Goal: Navigation & Orientation: Find specific page/section

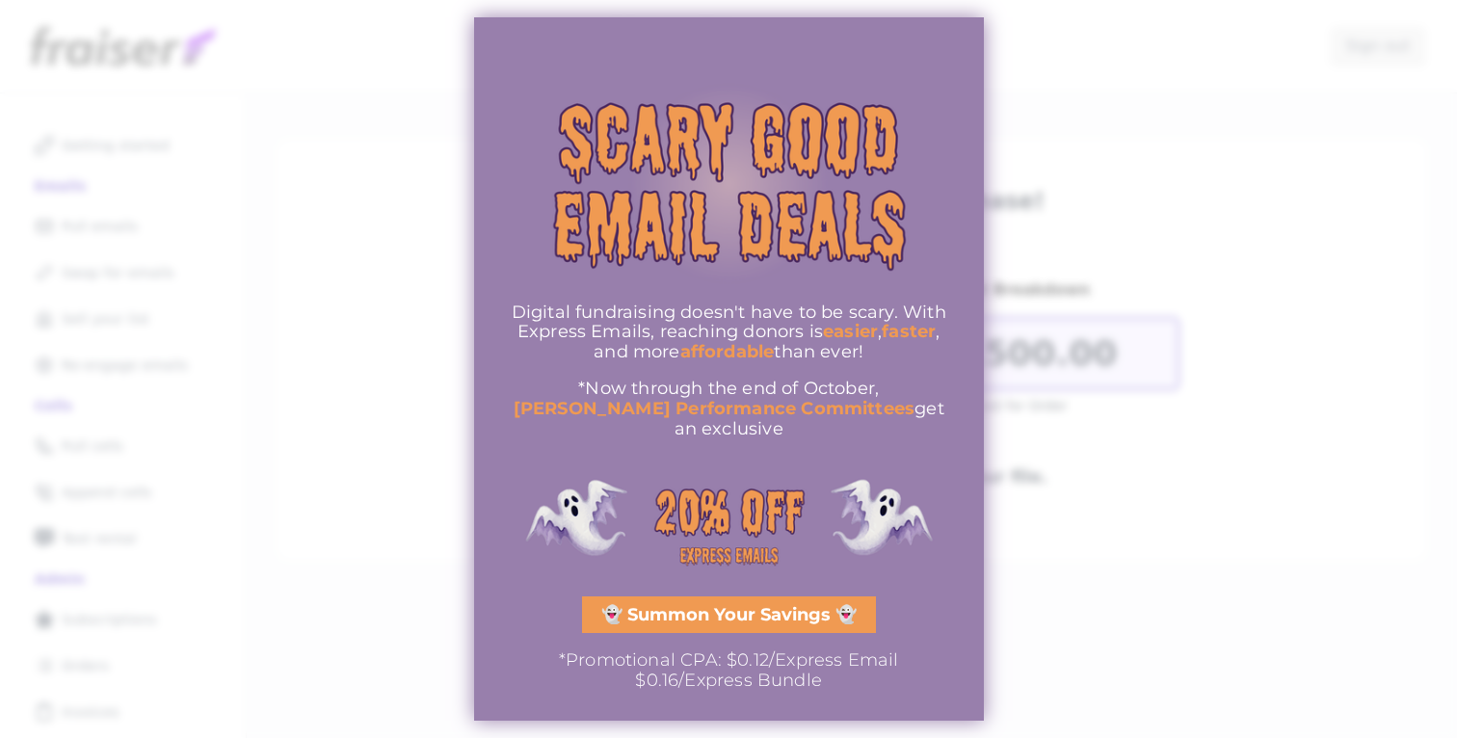
click at [1102, 201] on div at bounding box center [728, 369] width 1457 height 738
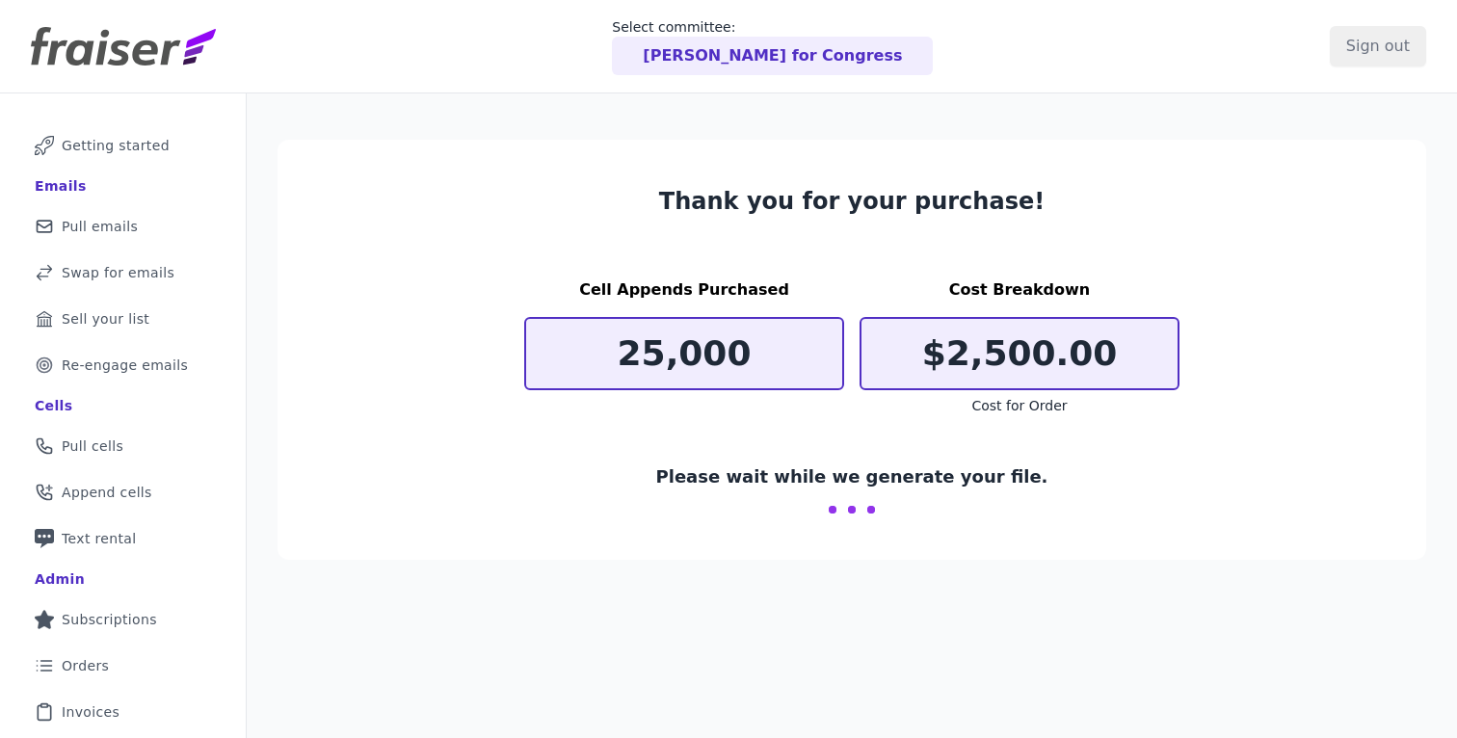
click at [760, 57] on p "Nellie Pou for Congress" at bounding box center [772, 55] width 259 height 23
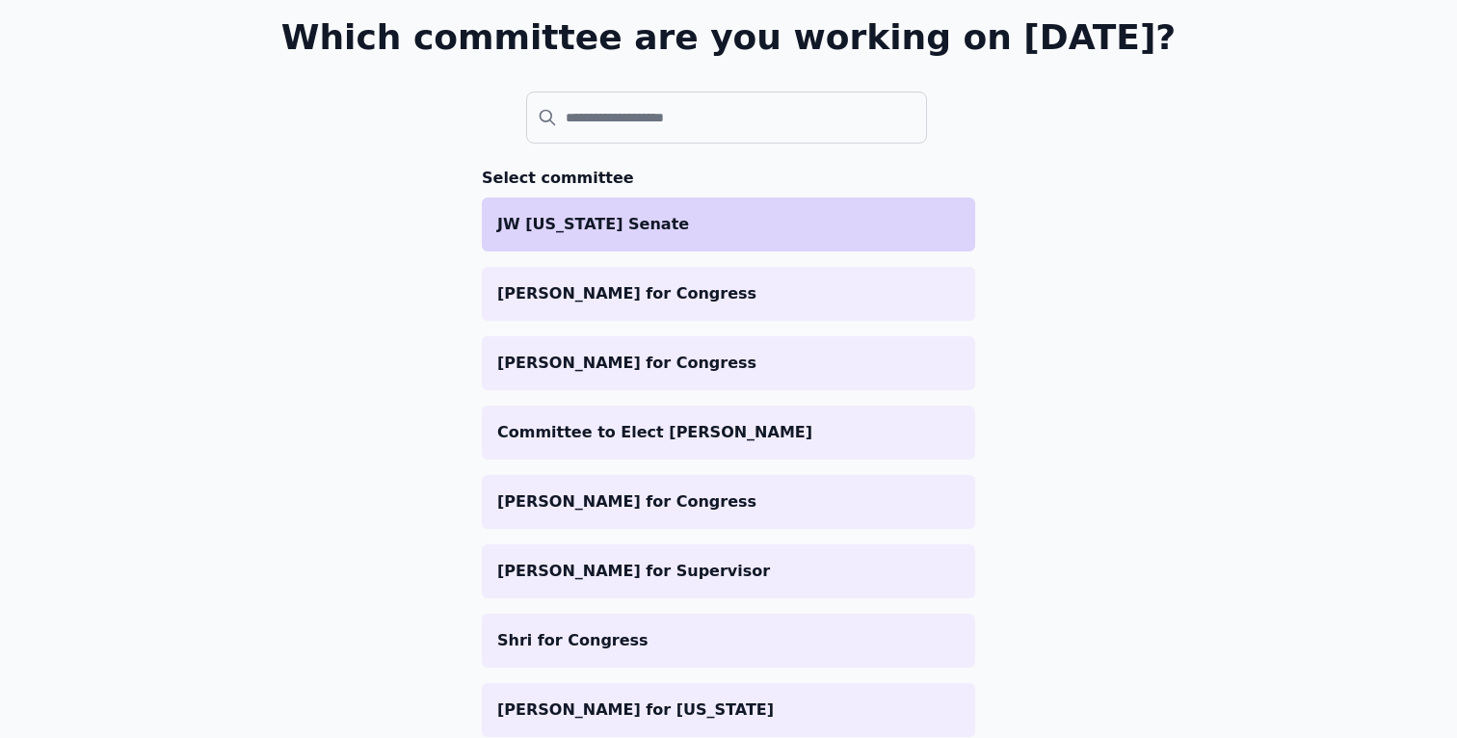
scroll to position [120, 0]
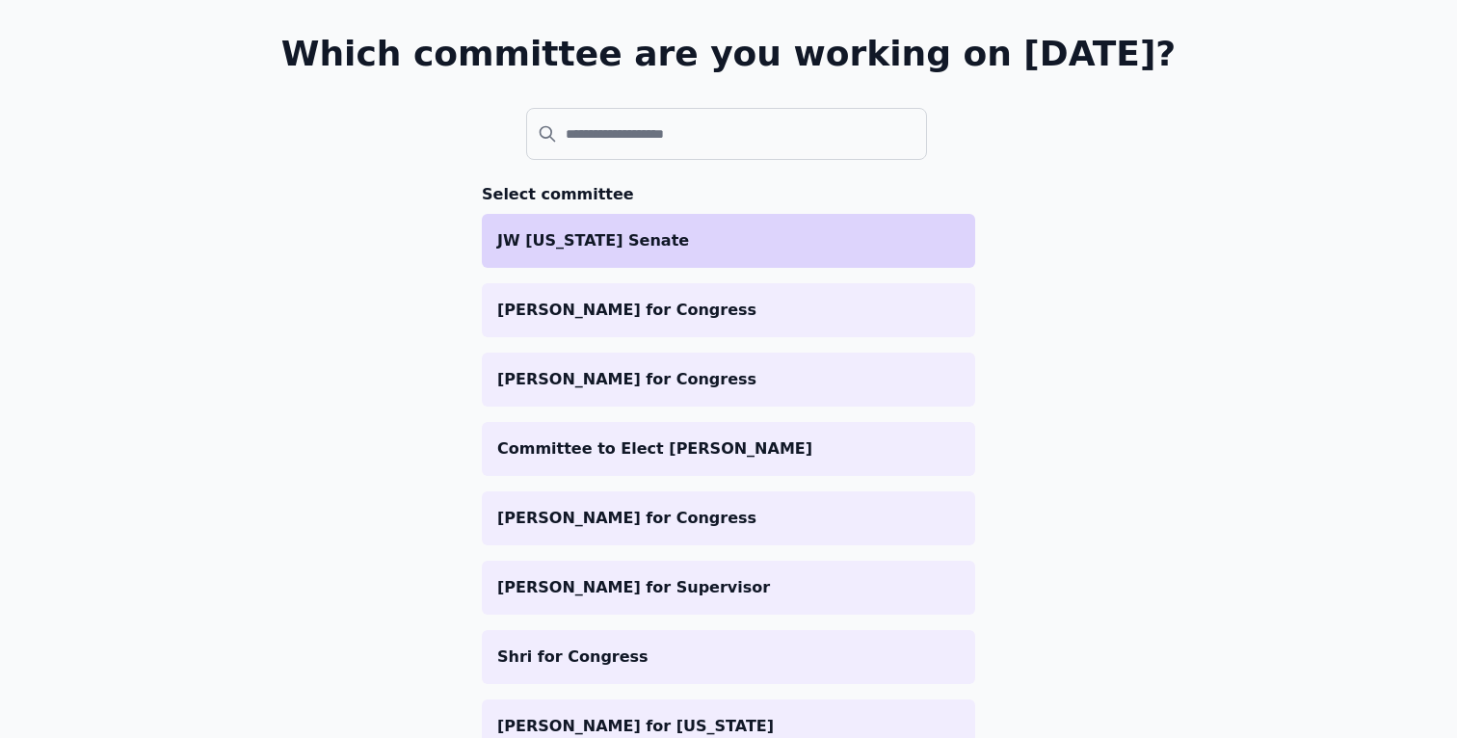
click at [627, 229] on p "JW [US_STATE] Senate" at bounding box center [728, 240] width 463 height 23
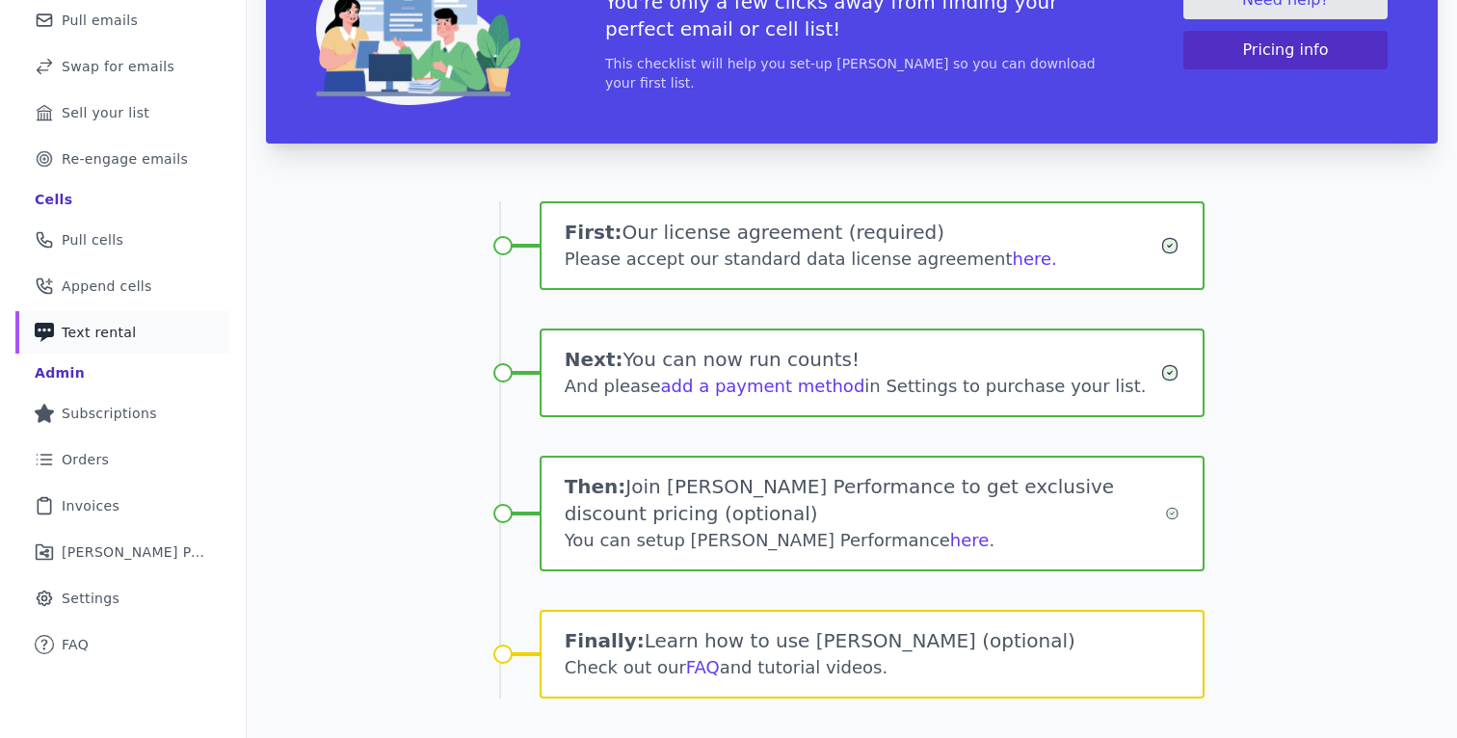
scroll to position [244, 0]
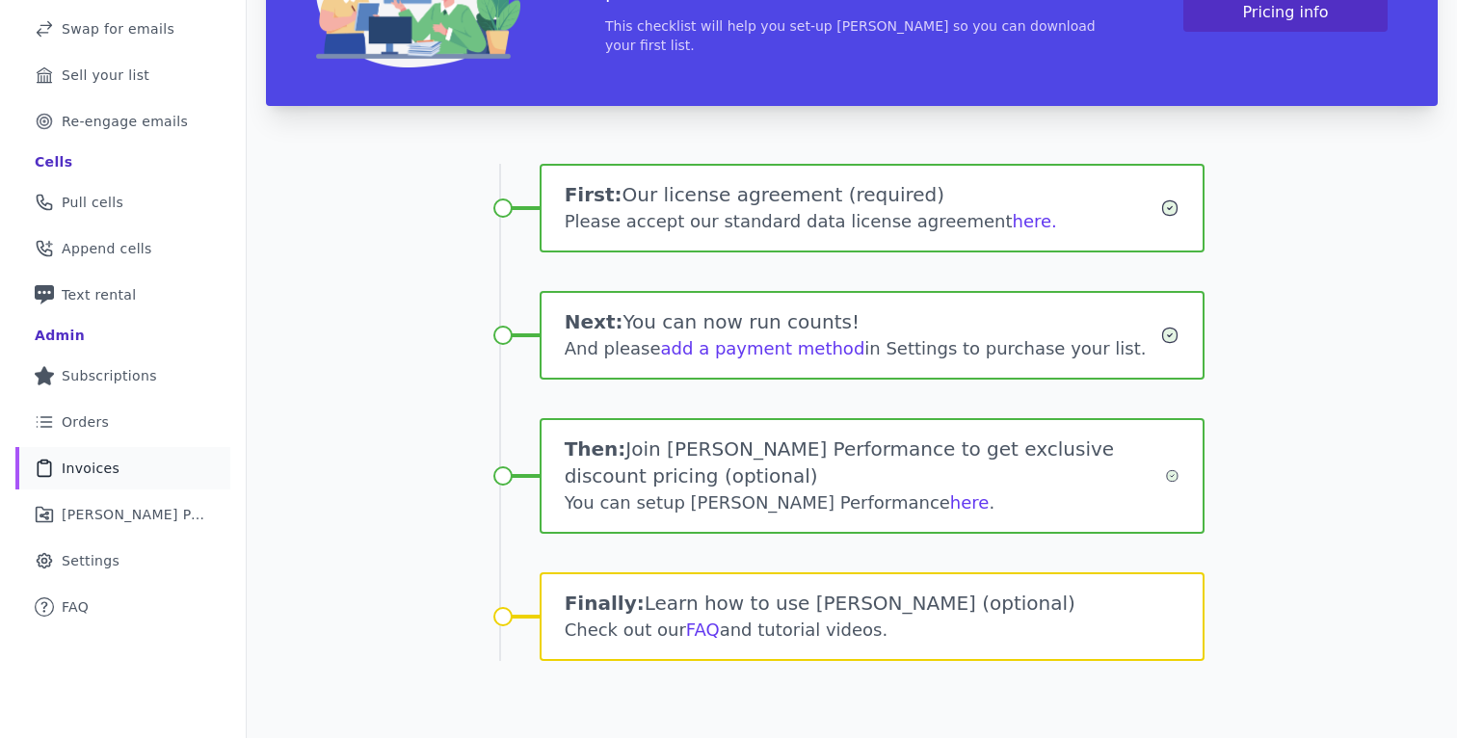
click at [118, 473] on link "Clipboard Icon Outline of a clipboard Invoices" at bounding box center [122, 468] width 215 height 42
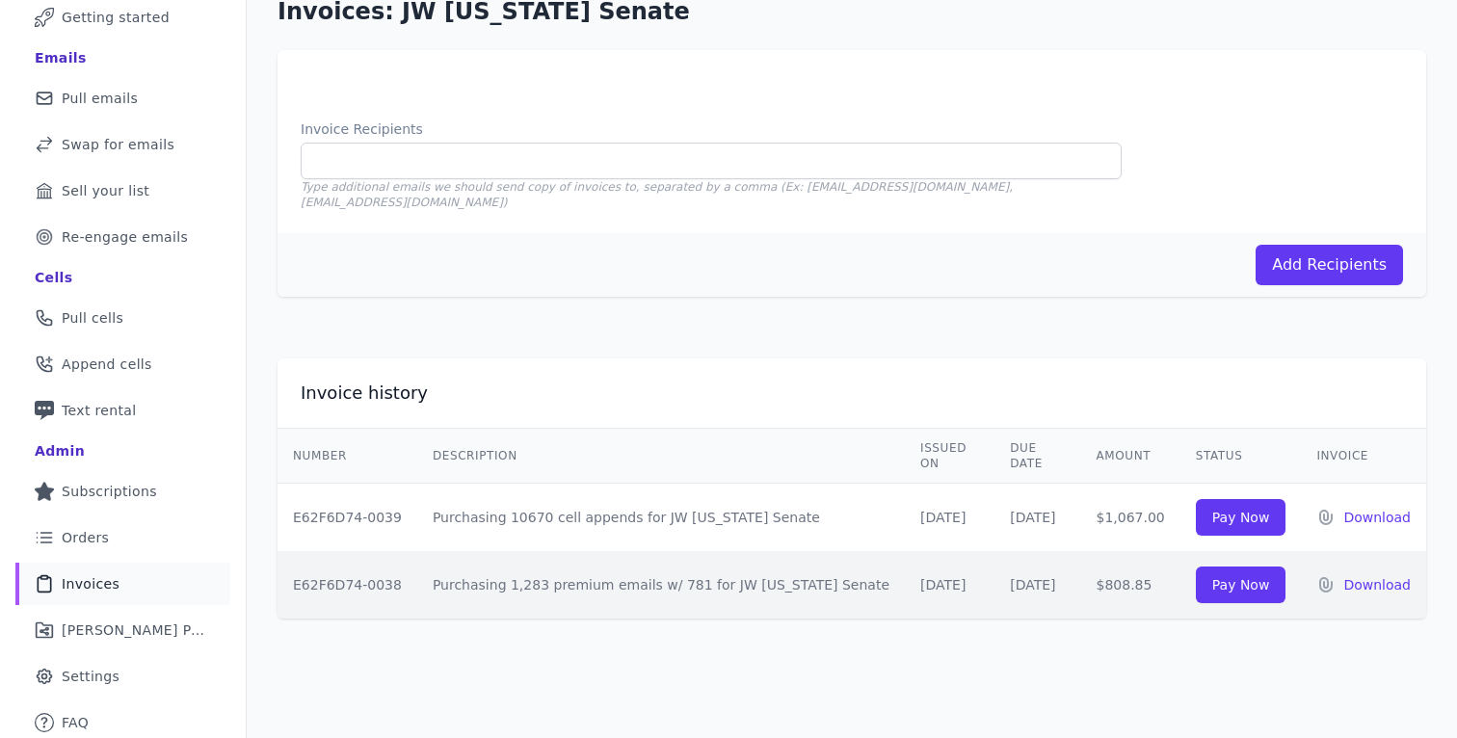
scroll to position [131, 0]
